Goal: Task Accomplishment & Management: Manage account settings

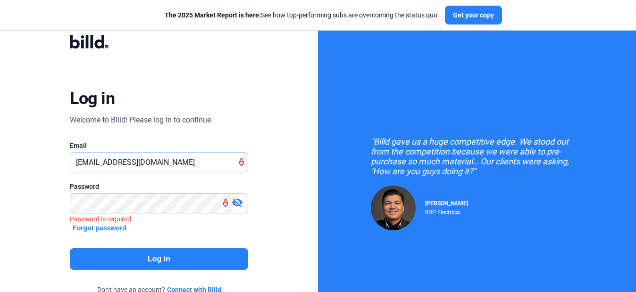
click at [134, 157] on input "[EMAIL_ADDRESS][DOMAIN_NAME]" at bounding box center [158, 162] width 177 height 19
type input "\"
click at [134, 158] on input "text" at bounding box center [158, 162] width 177 height 19
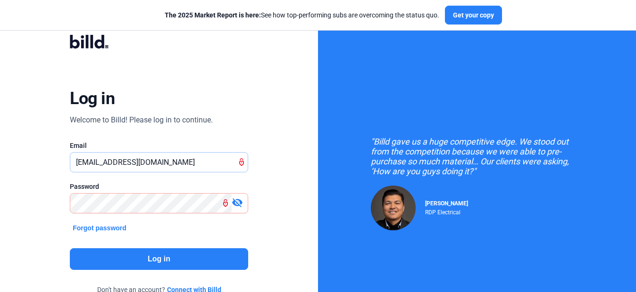
click at [136, 162] on input "[EMAIL_ADDRESS][DOMAIN_NAME]" at bounding box center [153, 162] width 167 height 19
click at [136, 162] on input "[EMAIL_ADDRESS][DOMAIN_NAME]" at bounding box center [158, 162] width 177 height 19
click at [123, 161] on input "[EMAIL_ADDRESS][DOMAIN_NAME]" at bounding box center [153, 162] width 167 height 19
click at [123, 161] on input "[EMAIL_ADDRESS][DOMAIN_NAME]" at bounding box center [158, 162] width 177 height 19
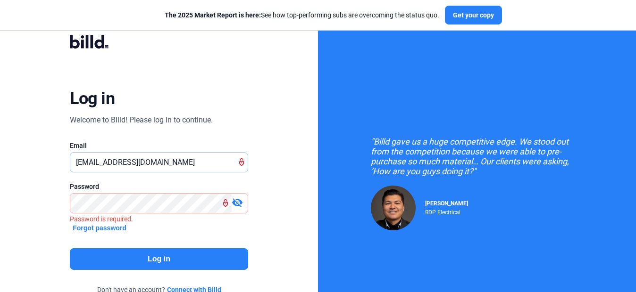
click at [123, 161] on input "[EMAIL_ADDRESS][DOMAIN_NAME]" at bounding box center [158, 162] width 177 height 19
type input "[EMAIL_ADDRESS][DOMAIN_NAME]"
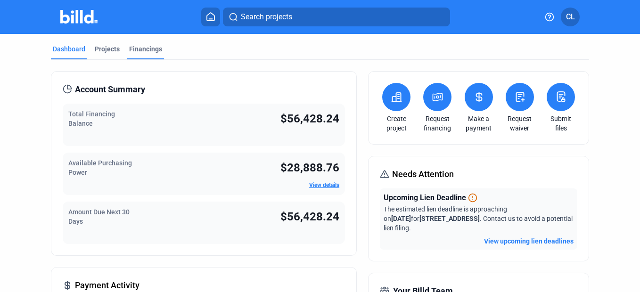
click at [155, 51] on div "Financings" at bounding box center [145, 48] width 33 height 9
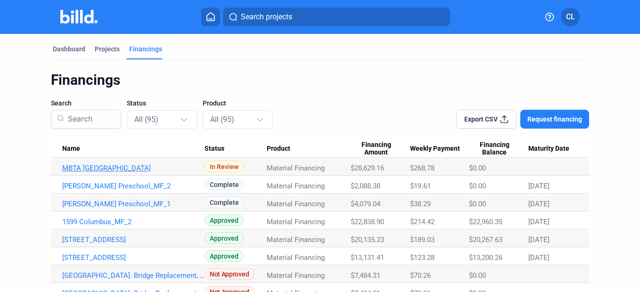
click at [135, 172] on link "MBTA [GEOGRAPHIC_DATA]" at bounding box center [133, 168] width 142 height 8
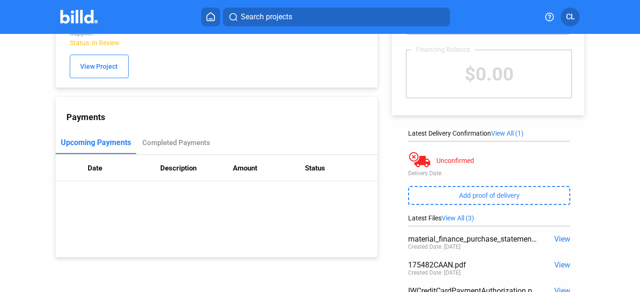
scroll to position [140, 0]
